Goal: Transaction & Acquisition: Purchase product/service

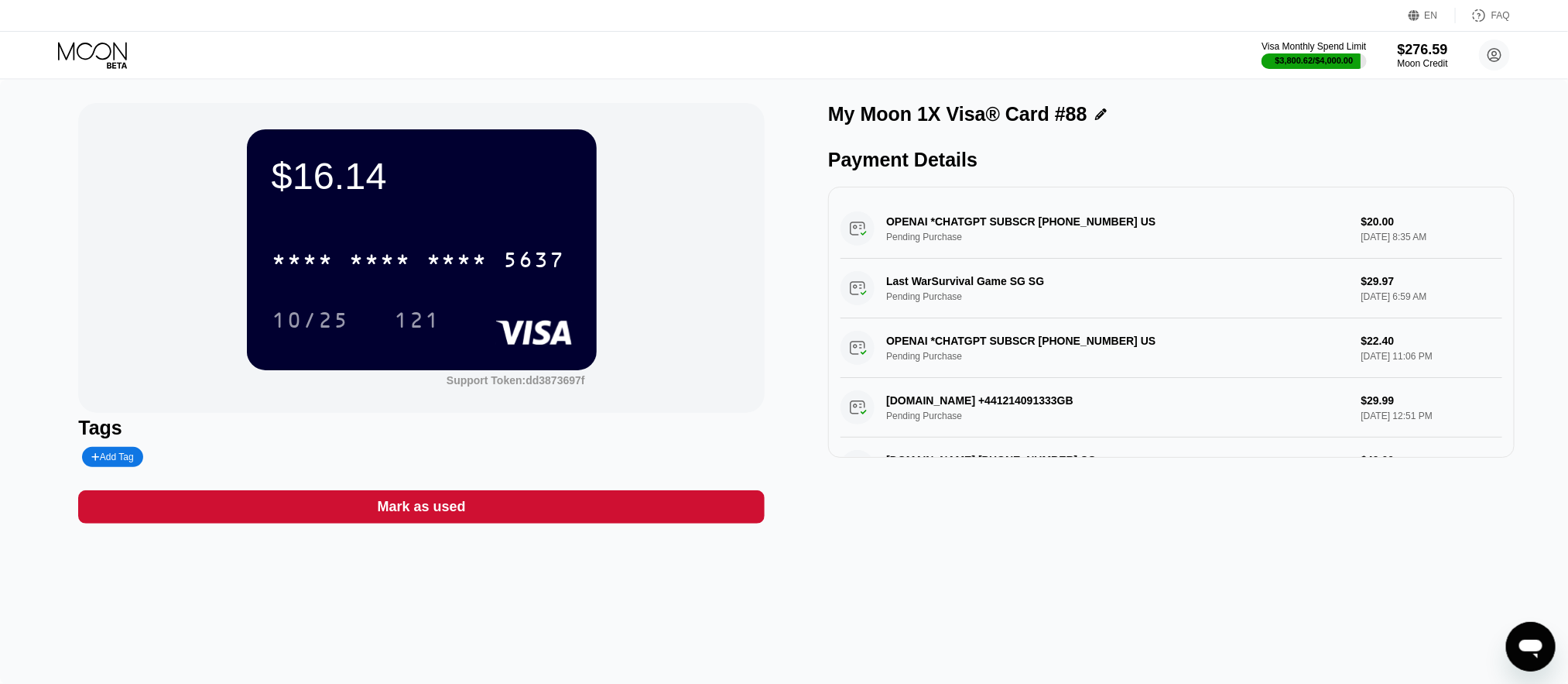
click at [109, 42] on icon at bounding box center [94, 56] width 72 height 27
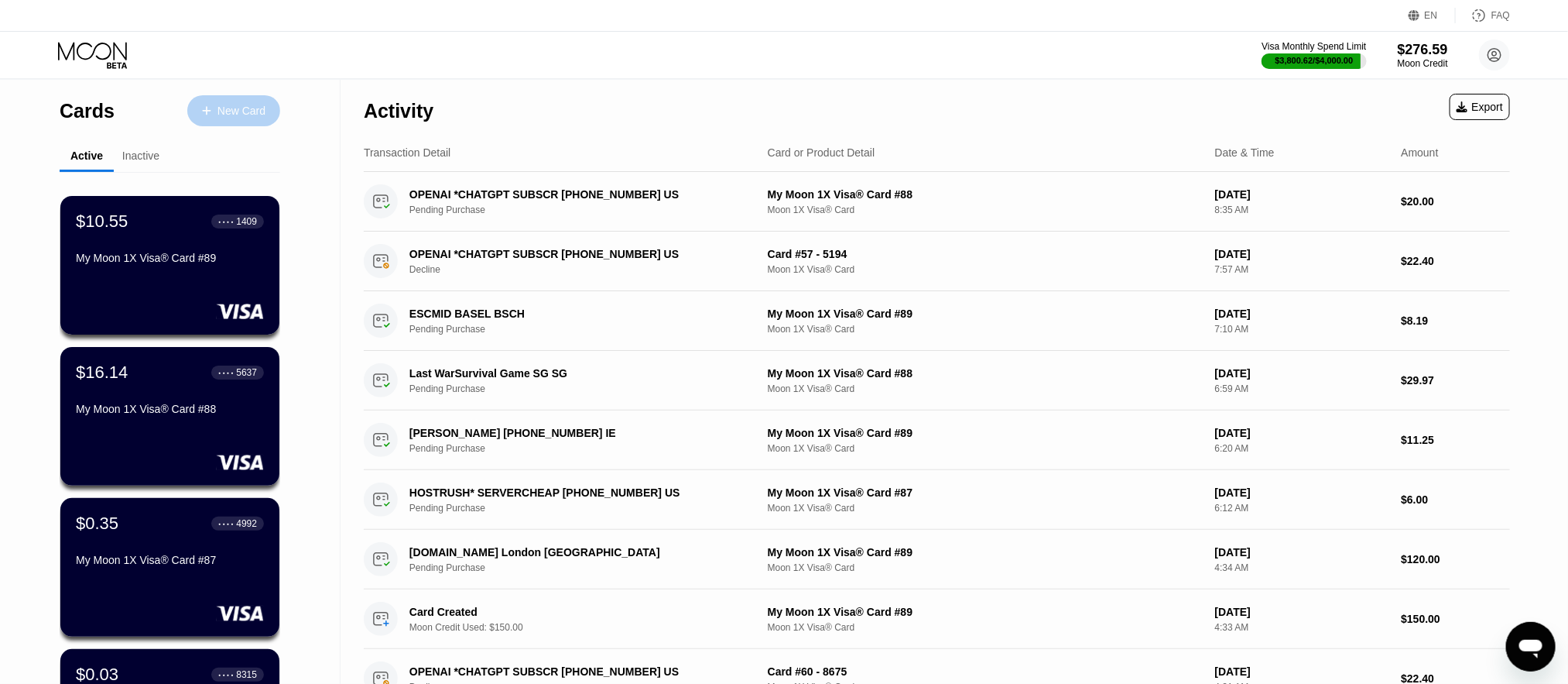
click at [235, 101] on div "New Card" at bounding box center [234, 111] width 93 height 31
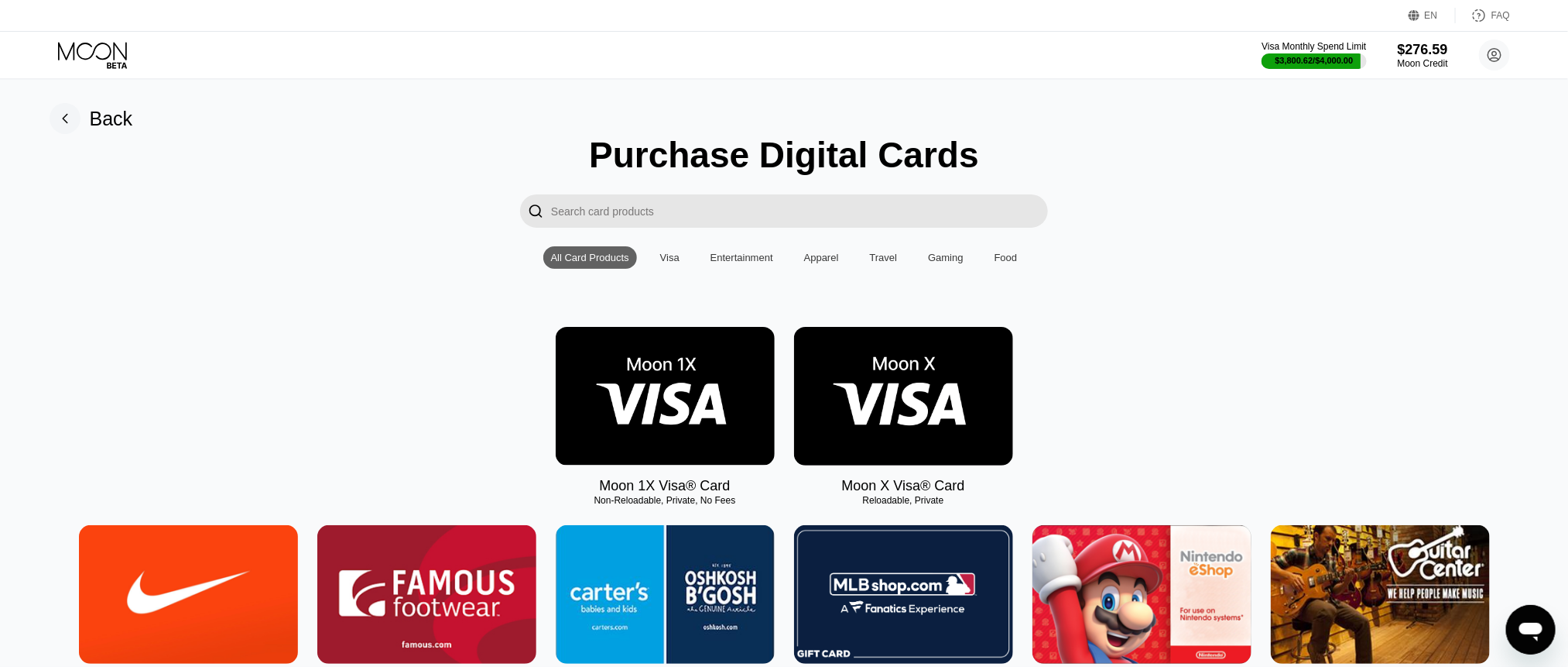
click at [622, 400] on img at bounding box center [665, 395] width 219 height 138
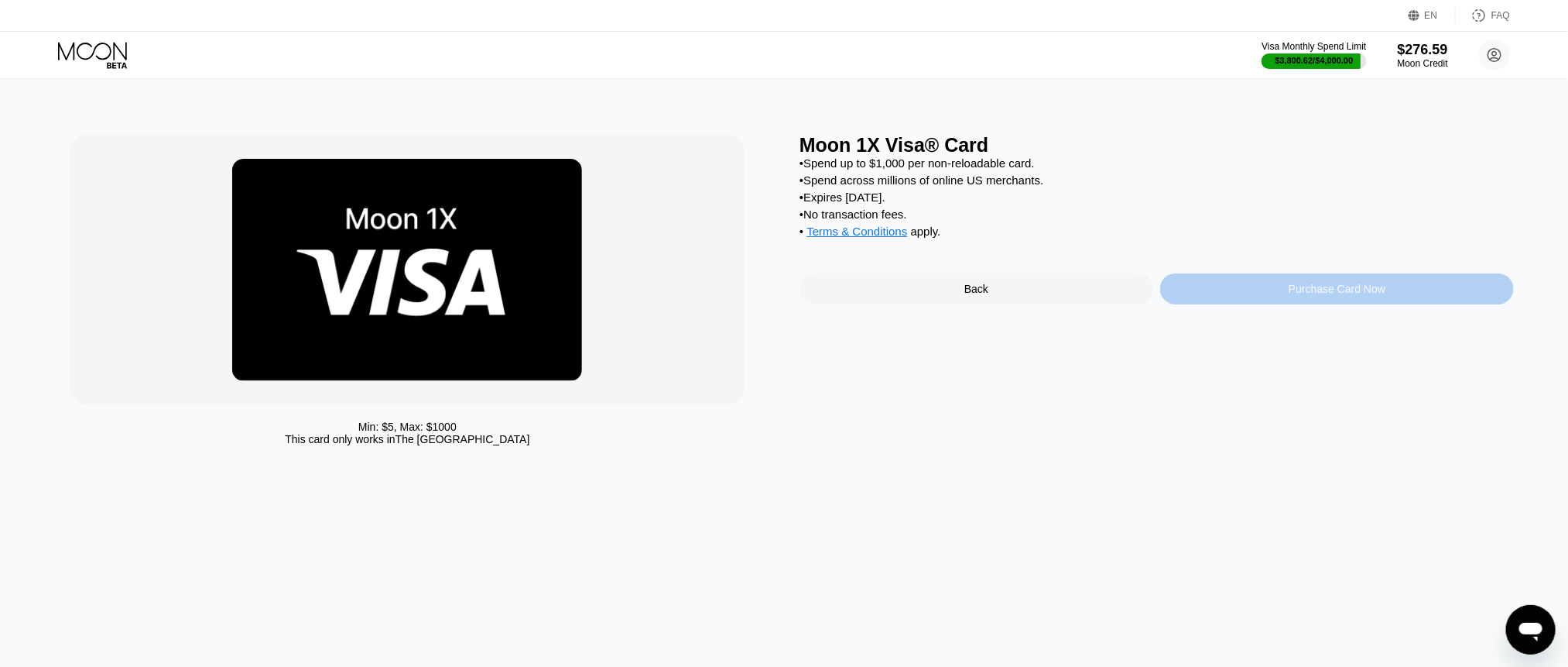
click at [1355, 295] on div "Purchase Card Now" at bounding box center [1338, 289] width 97 height 12
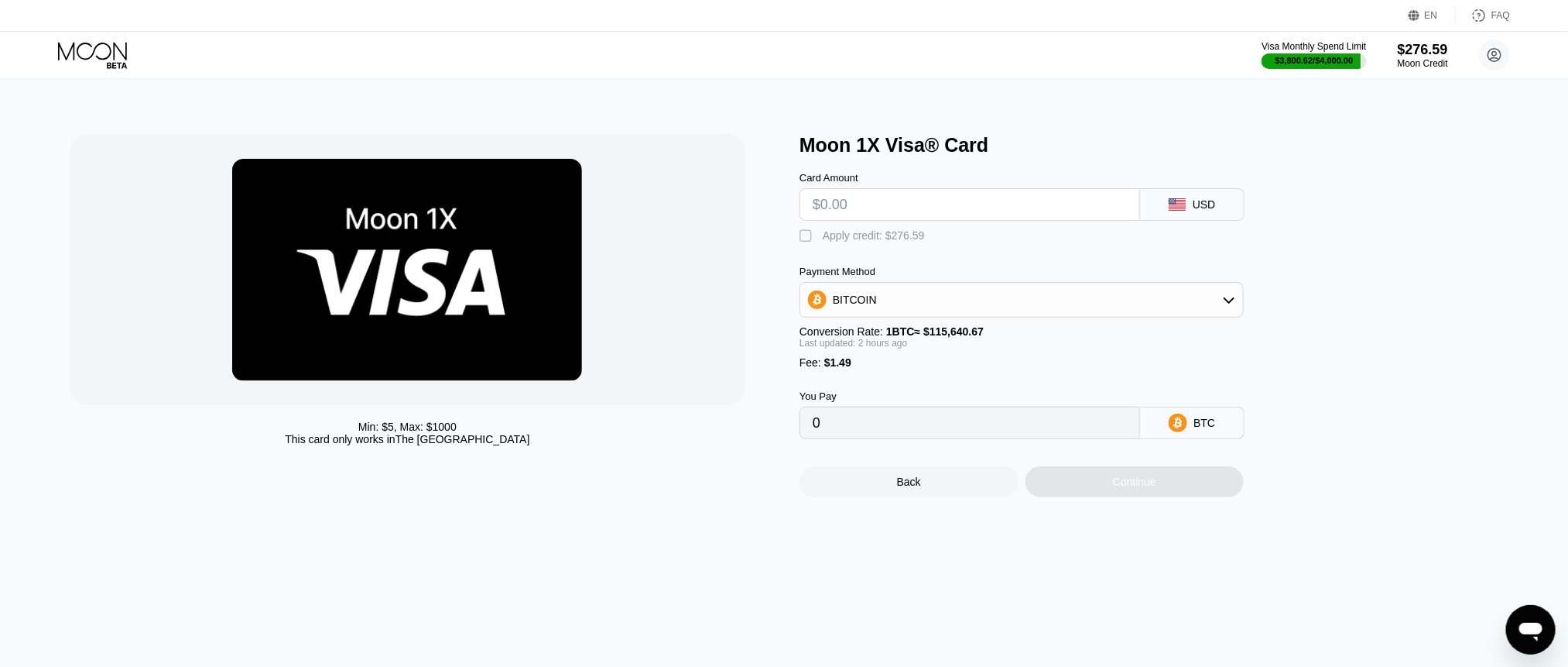
click at [1034, 198] on input "text" at bounding box center [970, 205] width 314 height 31
type input "$25"
type input "0.00022895"
type input "$250"
type input "0.00217352"
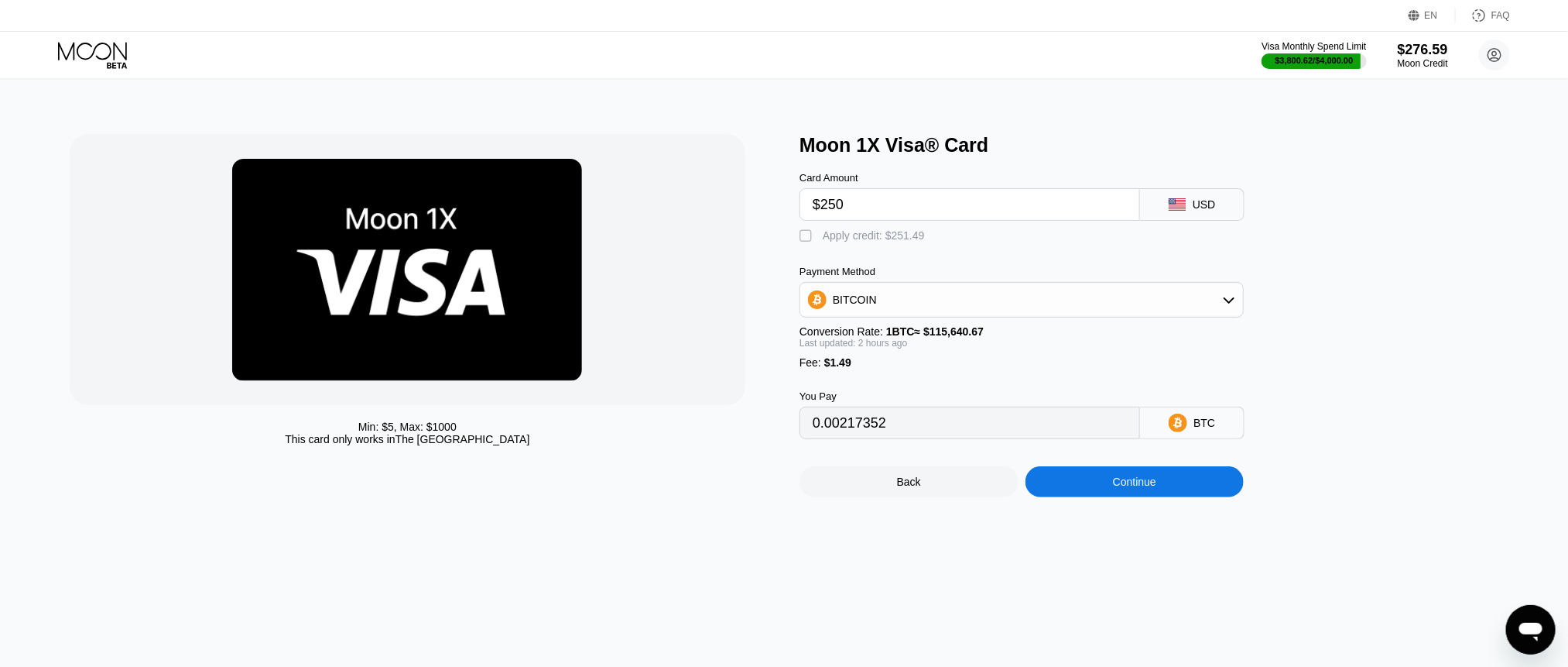
type input "$250"
click at [1101, 490] on div "Continue" at bounding box center [1135, 482] width 219 height 31
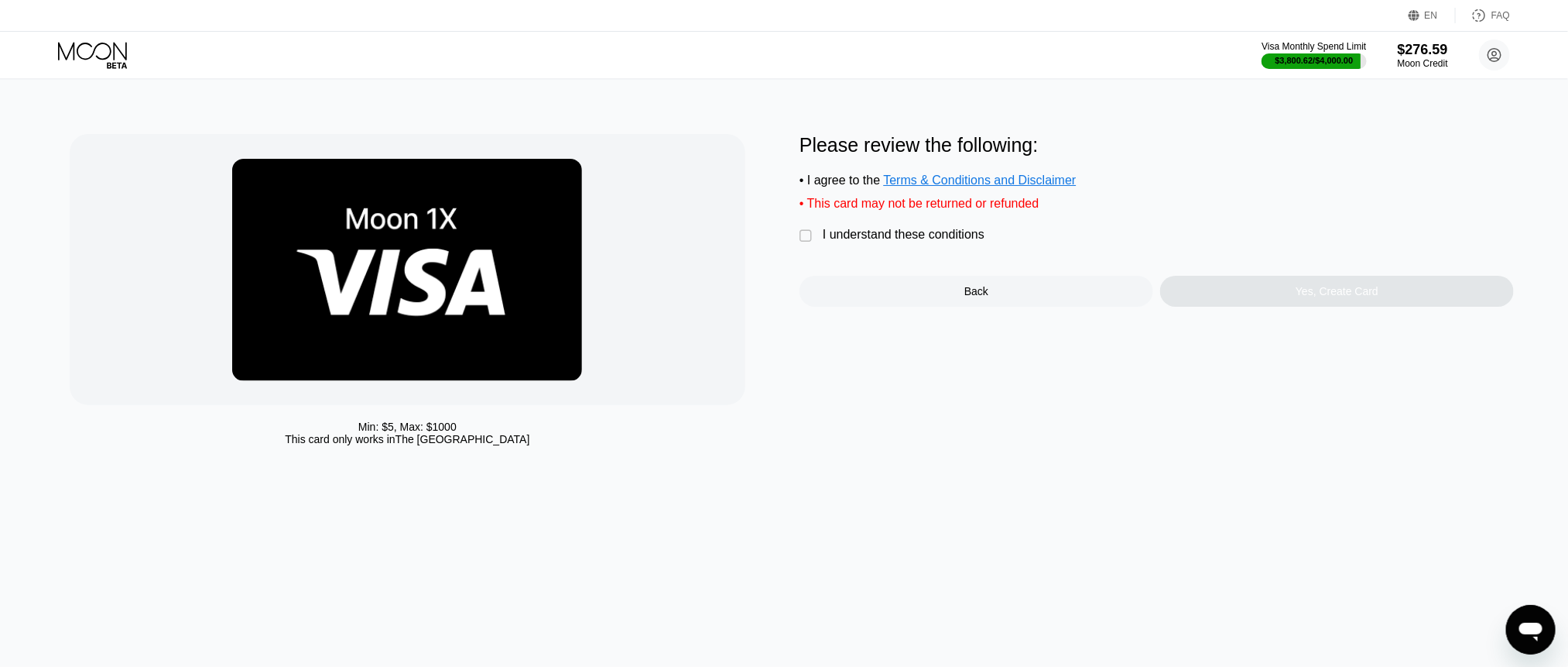
click at [804, 244] on div "" at bounding box center [807, 236] width 15 height 15
click at [1282, 306] on div "Yes, Create Card" at bounding box center [1338, 291] width 354 height 31
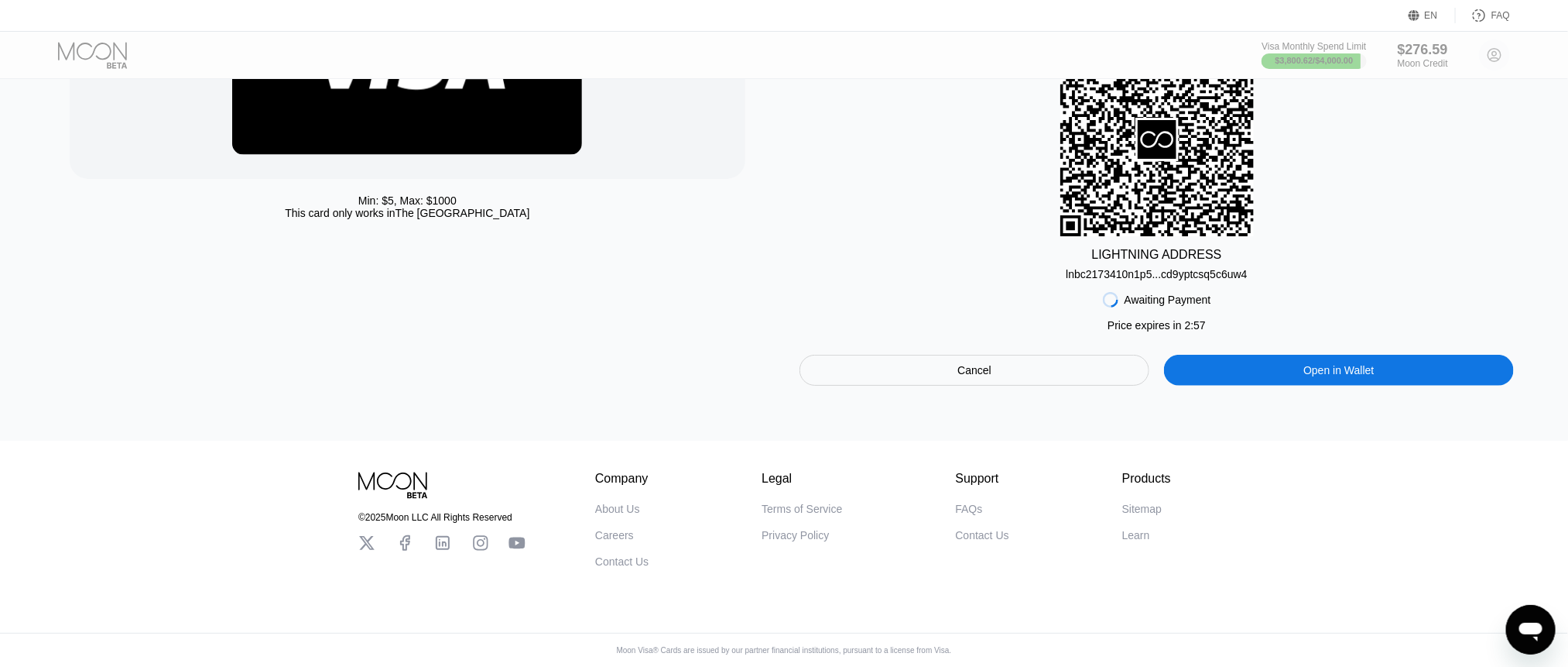
scroll to position [235, 0]
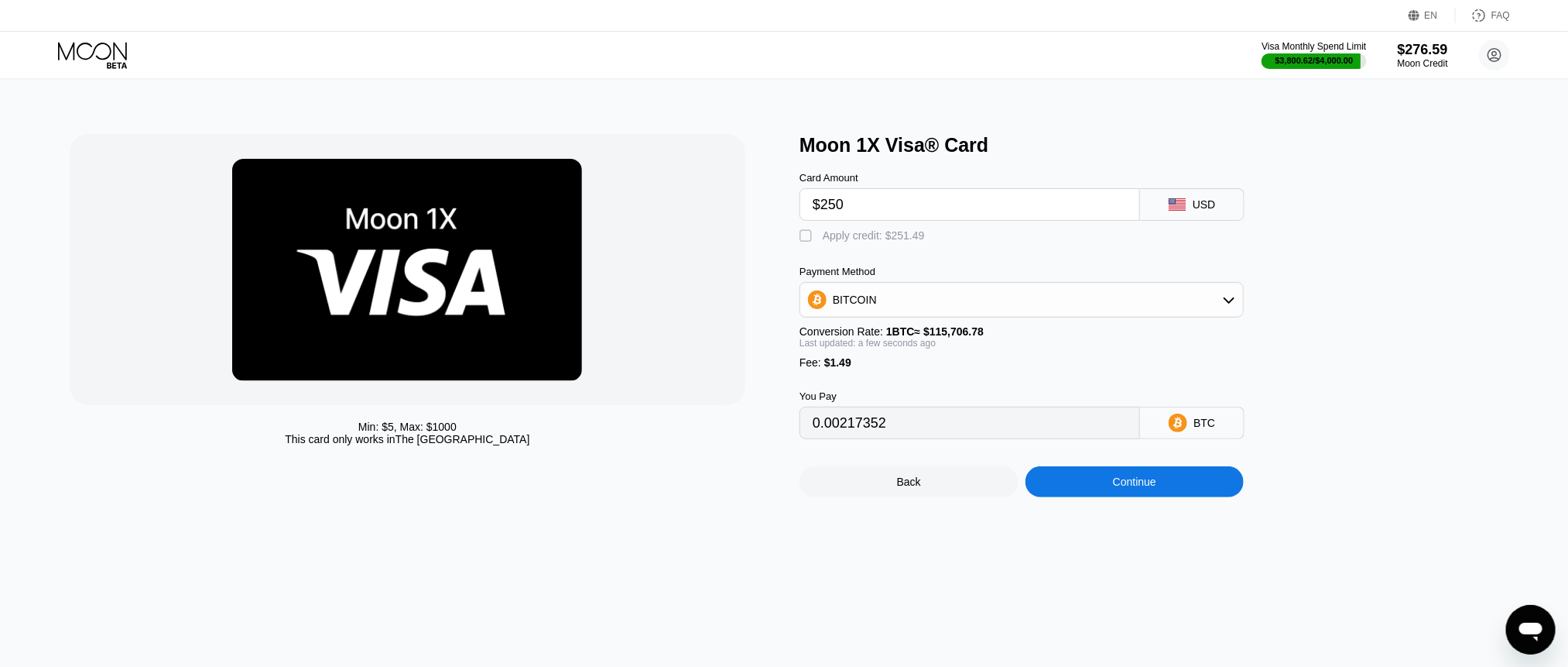
click at [806, 242] on div "" at bounding box center [807, 236] width 15 height 15
type input "0"
click at [1165, 495] on div "Continue" at bounding box center [1135, 482] width 219 height 31
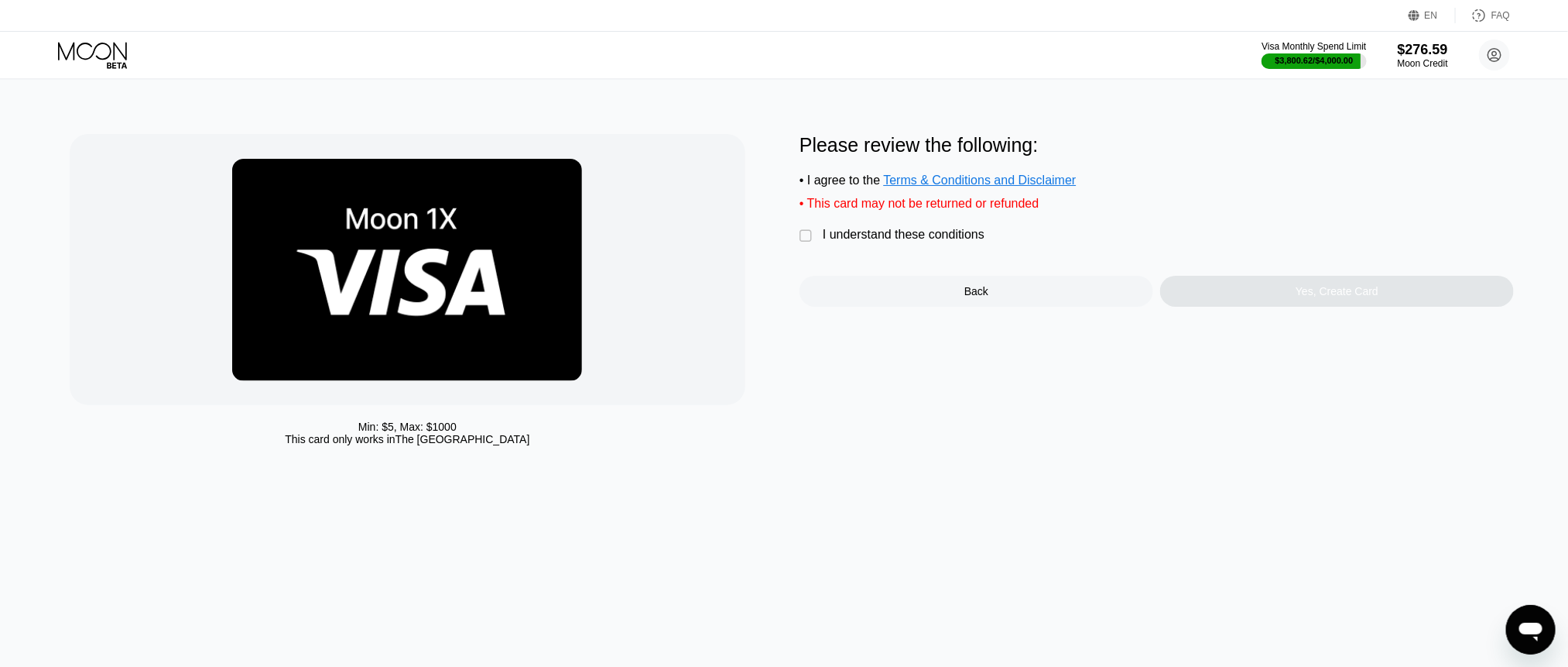
click at [801, 244] on div "" at bounding box center [807, 236] width 15 height 15
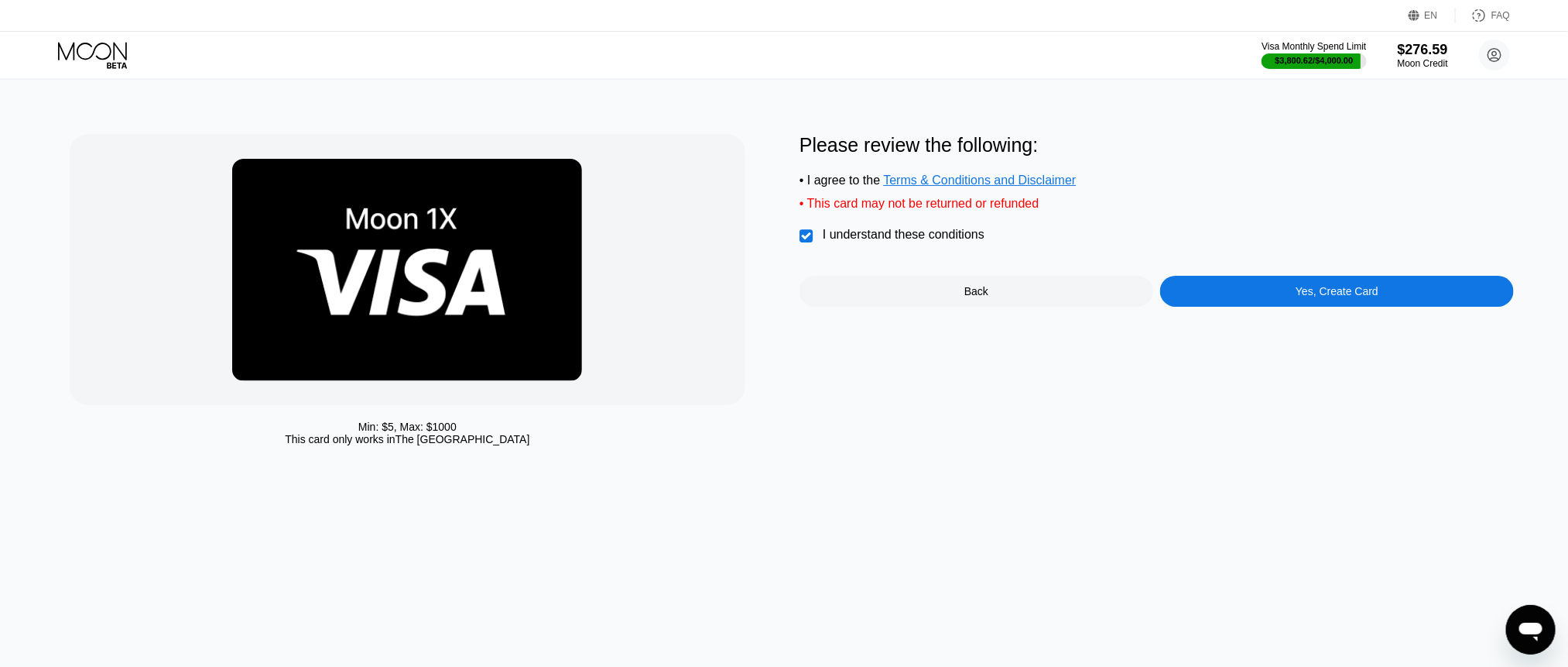
click at [1308, 298] on div "Yes, Create Card" at bounding box center [1337, 290] width 82 height 12
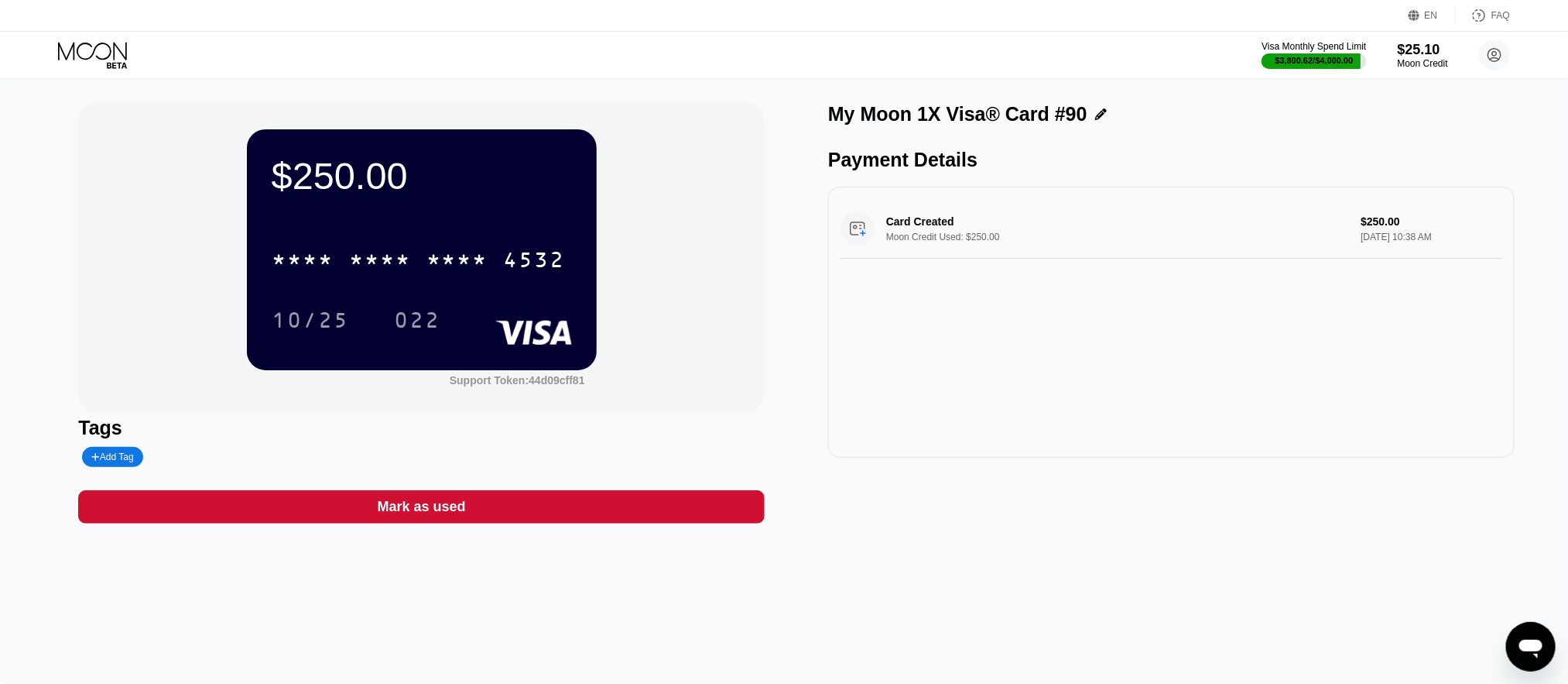
click at [52, 395] on div "$250.00 * * * * * * * * * * * * 4532 10/25 022 Support Token: 44d09cff81 Tags A…" at bounding box center [784, 382] width 1568 height 604
click at [530, 253] on div "4532" at bounding box center [535, 261] width 62 height 25
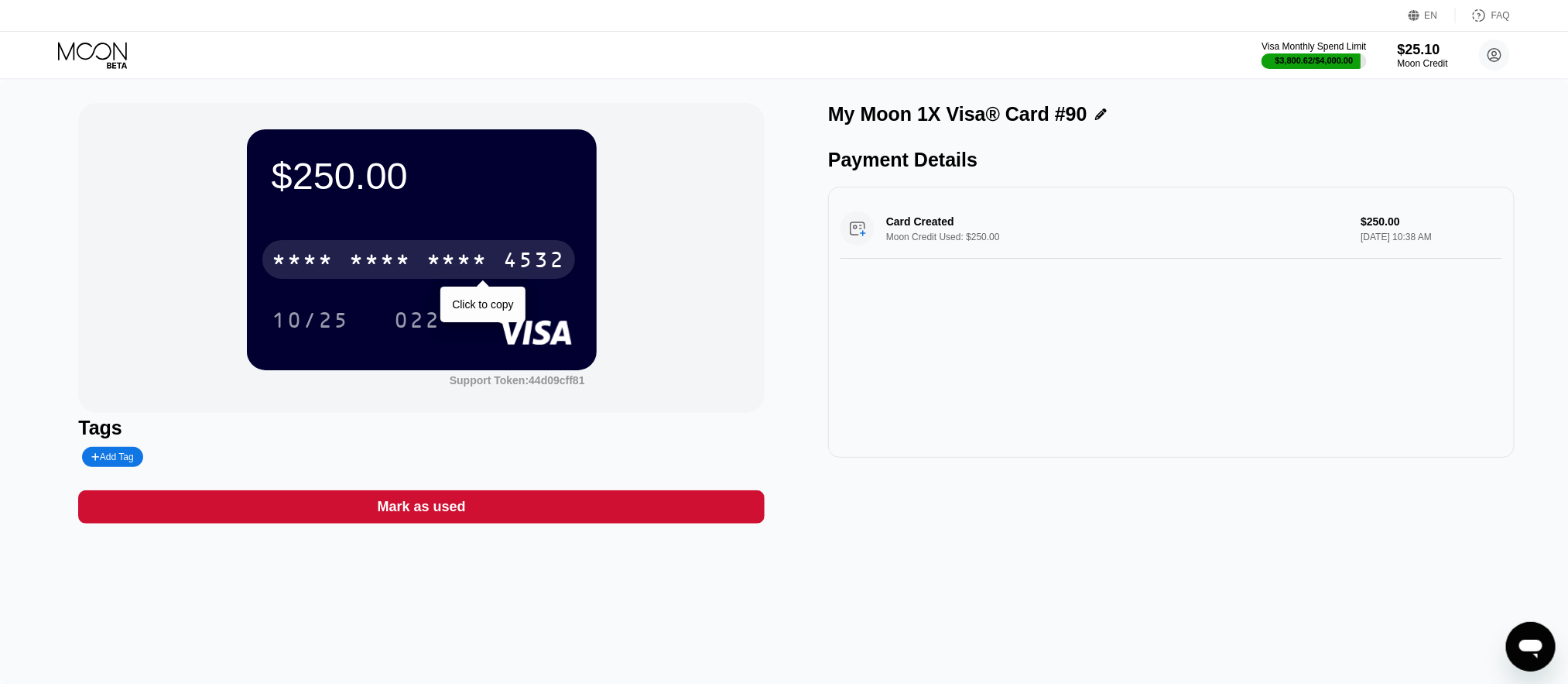
click at [416, 258] on div "* * * * * * * * * * * * 4532" at bounding box center [419, 260] width 313 height 39
